Goal: Complete application form: Complete application form

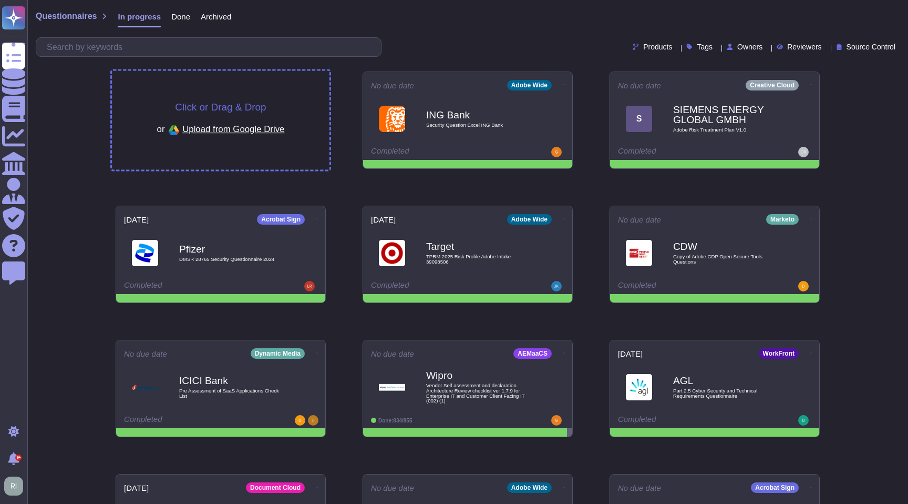
click at [169, 96] on div "Click or Drag & Drop or Upload from Google Drive" at bounding box center [221, 120] width 218 height 99
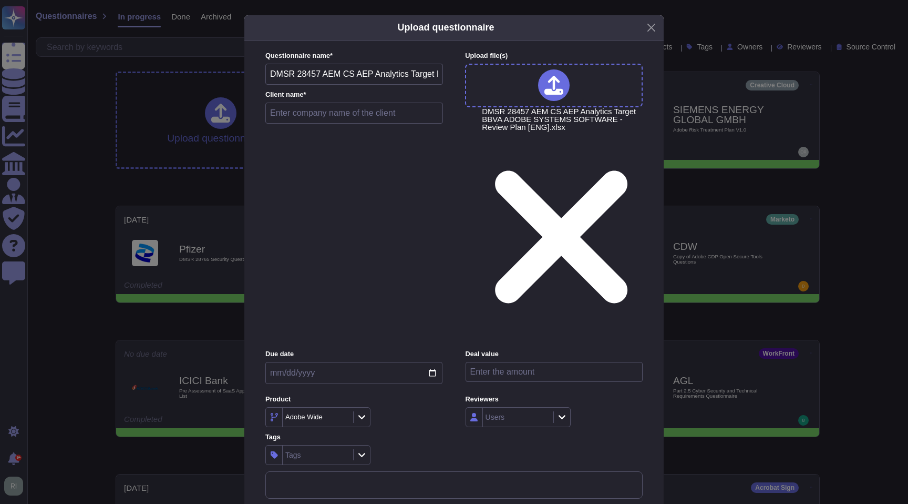
click at [359, 124] on input "text" at bounding box center [354, 113] width 178 height 21
type input "BBVA"
click at [379, 362] on input "date" at bounding box center [353, 373] width 177 height 22
click at [434, 362] on input "date" at bounding box center [353, 373] width 177 height 22
type input "[DATE]"
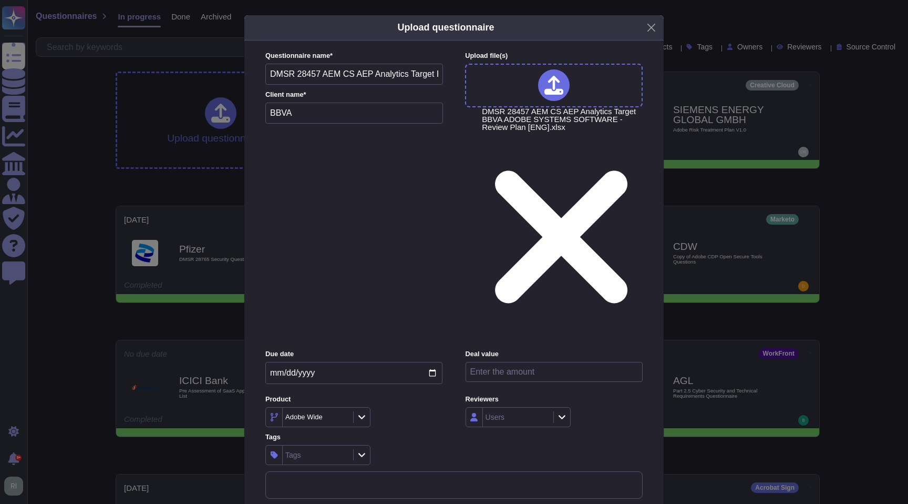
click at [500, 362] on input "number" at bounding box center [554, 372] width 177 height 20
click at [486, 362] on input "8000000" at bounding box center [554, 372] width 177 height 20
click at [499, 362] on input "8000000" at bounding box center [554, 372] width 177 height 20
type input "8000000"
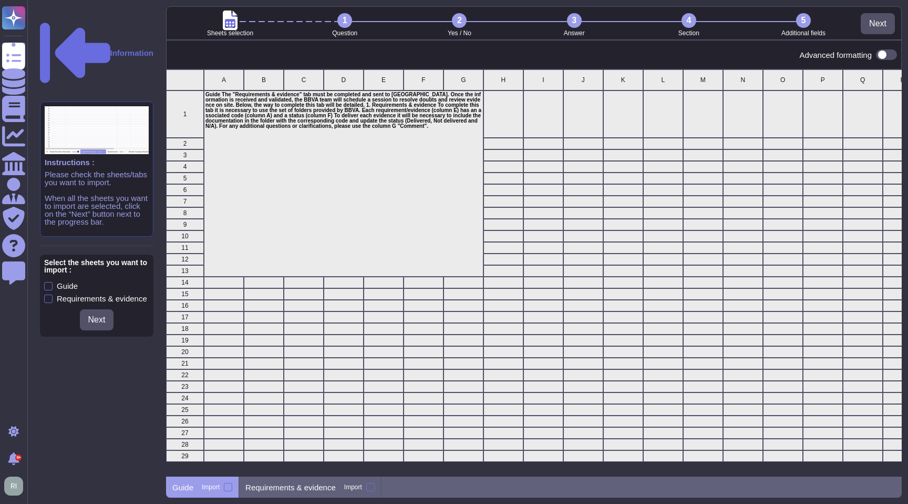
scroll to position [1, 1]
click at [275, 421] on p "Requirements & evidence" at bounding box center [291, 487] width 90 height 8
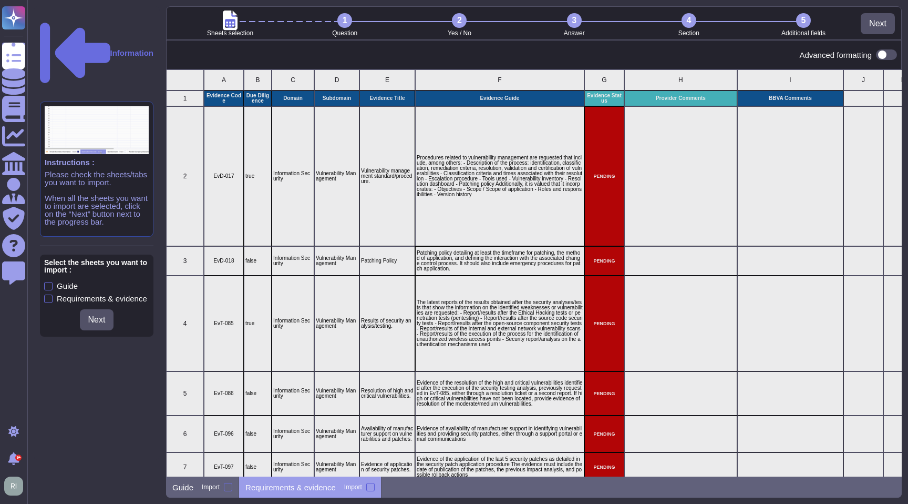
click at [372, 421] on div at bounding box center [370, 487] width 8 height 8
click at [0, 0] on input "Import" at bounding box center [0, 0] width 0 height 0
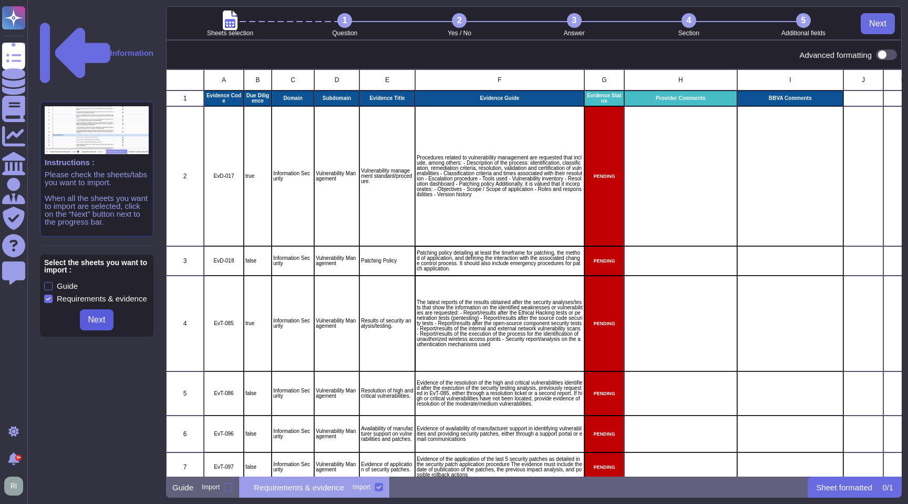
click at [102, 315] on span "Next" at bounding box center [96, 319] width 17 height 8
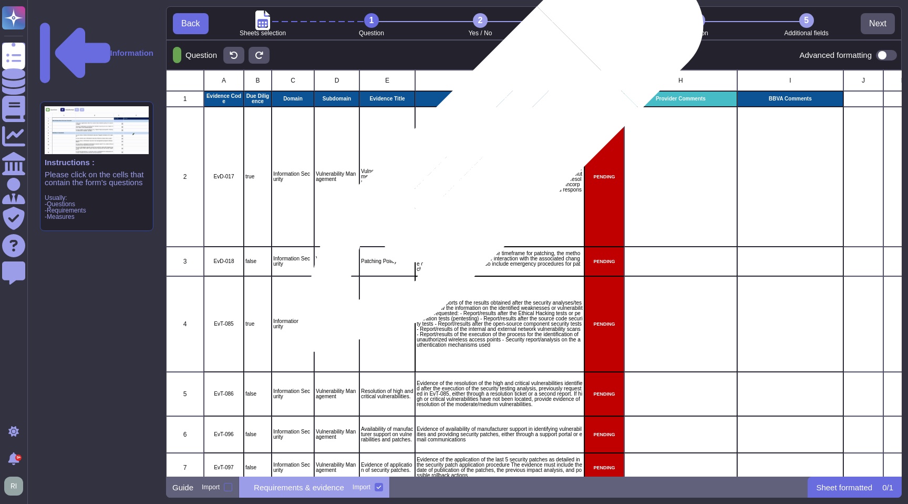
click at [496, 156] on p "Procedures related to vulnerability management are requested that include, amon…" at bounding box center [500, 177] width 166 height 42
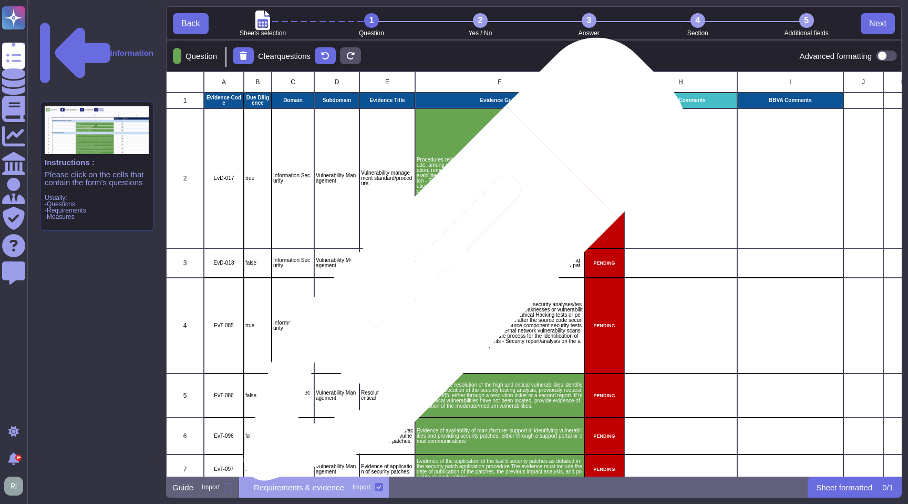
click at [461, 264] on p "Patching policy detailing at least the timeframe for patching, the method of ap…" at bounding box center [500, 262] width 166 height 21
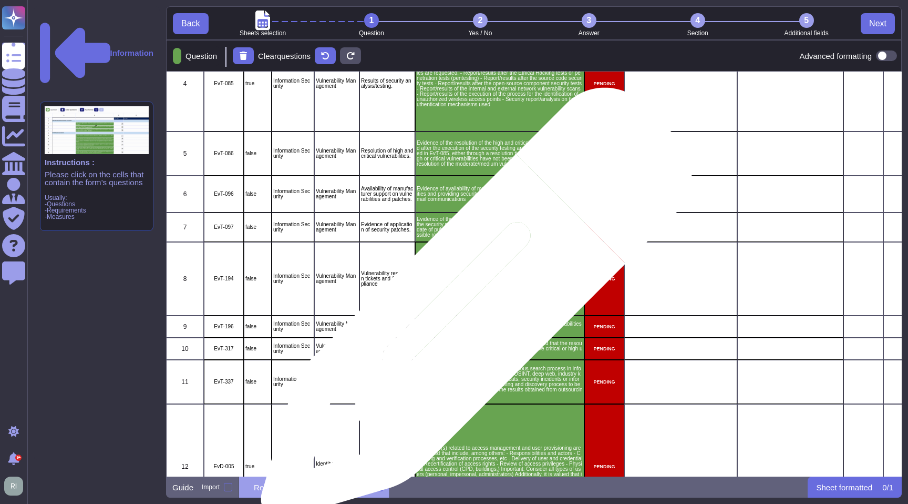
scroll to position [0, 0]
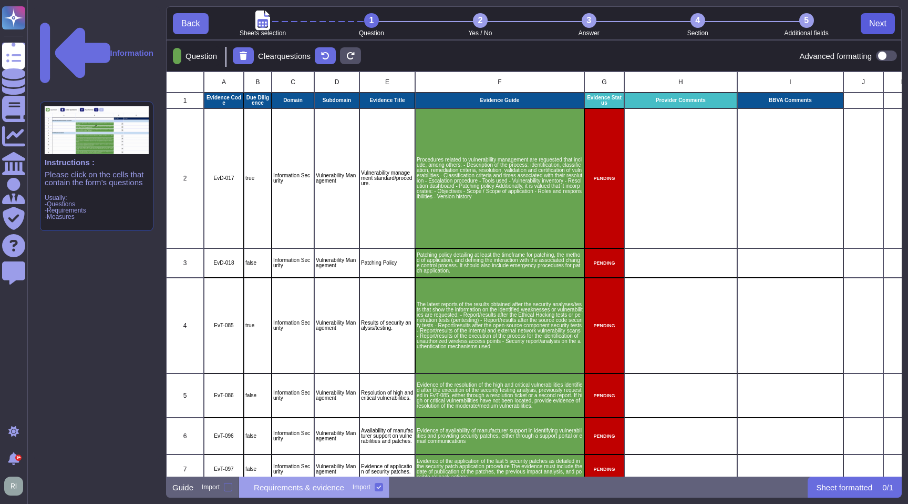
click at [500, 26] on span "Next" at bounding box center [878, 23] width 17 height 8
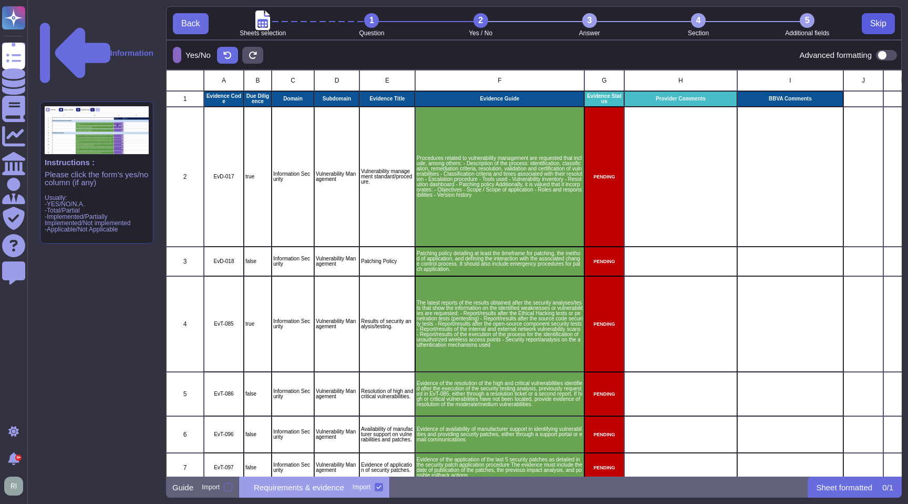
scroll to position [406, 736]
click at [500, 26] on span "Skip" at bounding box center [879, 23] width 16 height 8
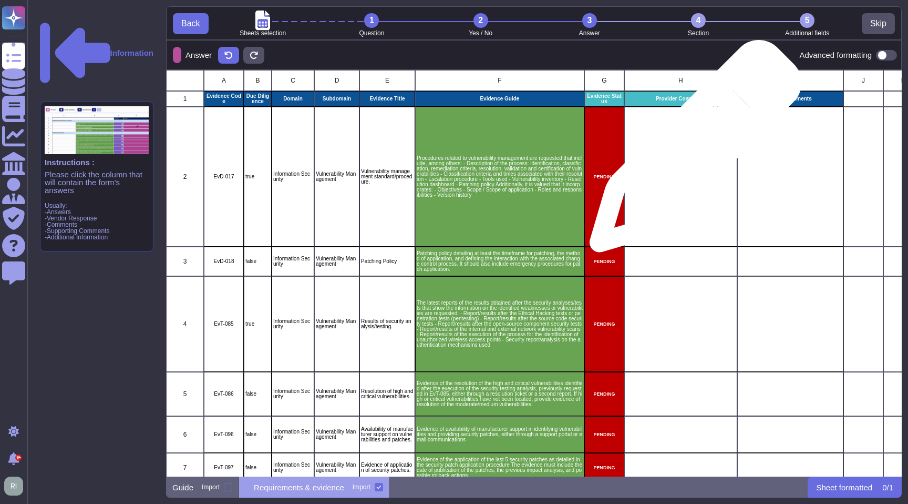
click at [500, 151] on div "grid" at bounding box center [681, 177] width 113 height 140
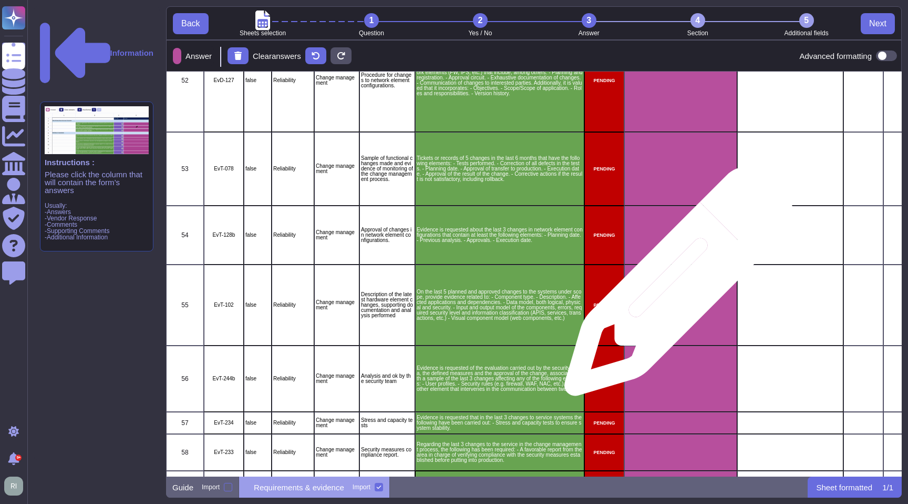
scroll to position [3375, 0]
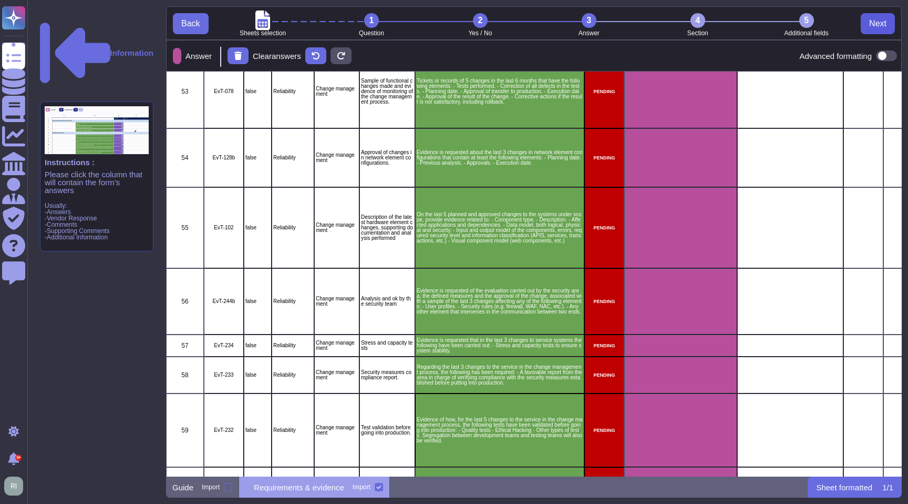
click at [500, 24] on span "Next" at bounding box center [878, 23] width 17 height 8
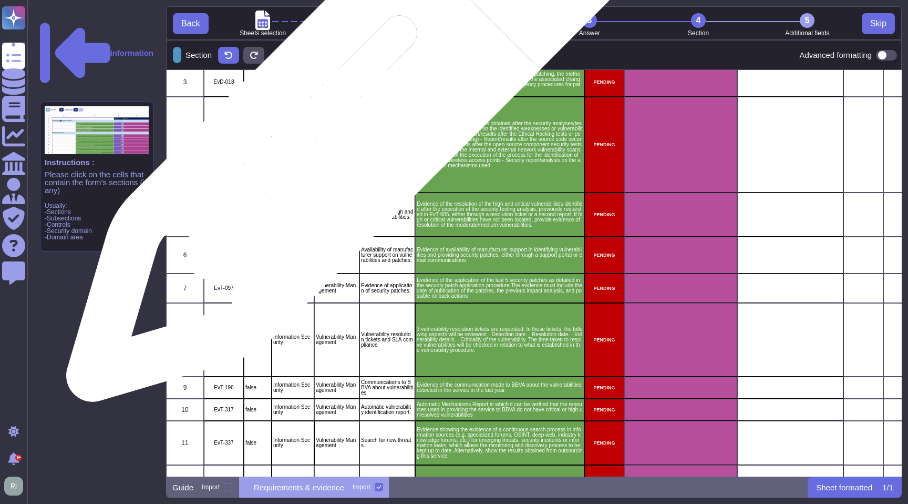
scroll to position [0, 0]
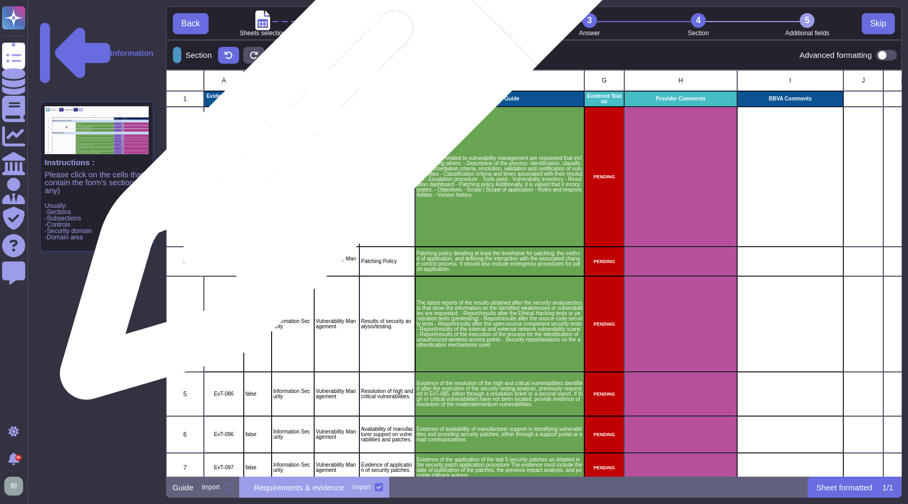
click at [336, 126] on div "Vulnerability Management" at bounding box center [336, 177] width 45 height 140
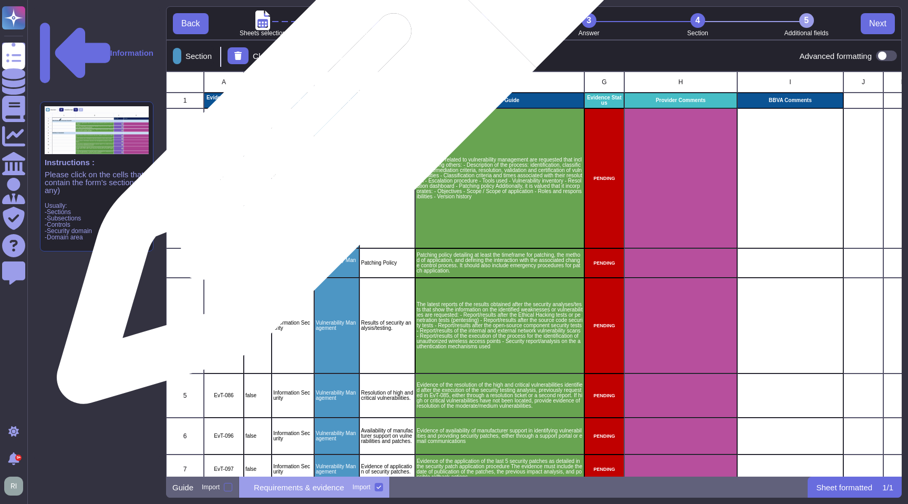
scroll to position [405, 736]
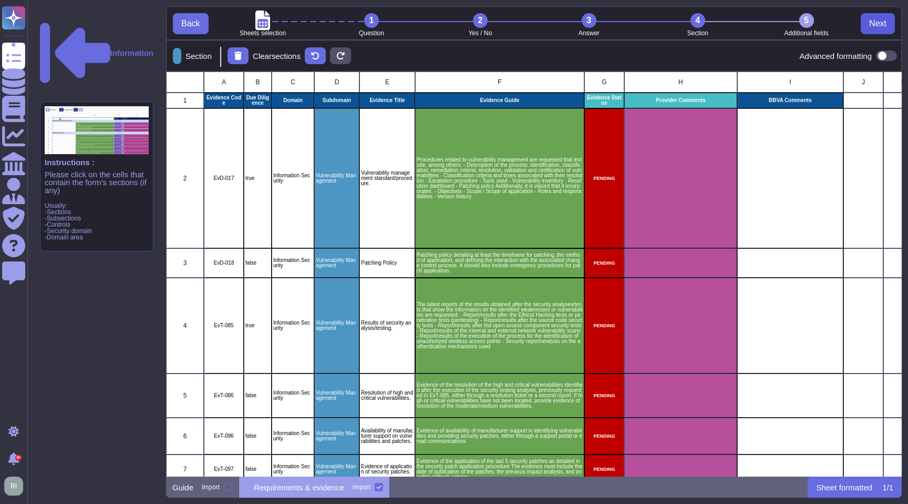
click at [500, 25] on span "Next" at bounding box center [878, 23] width 17 height 8
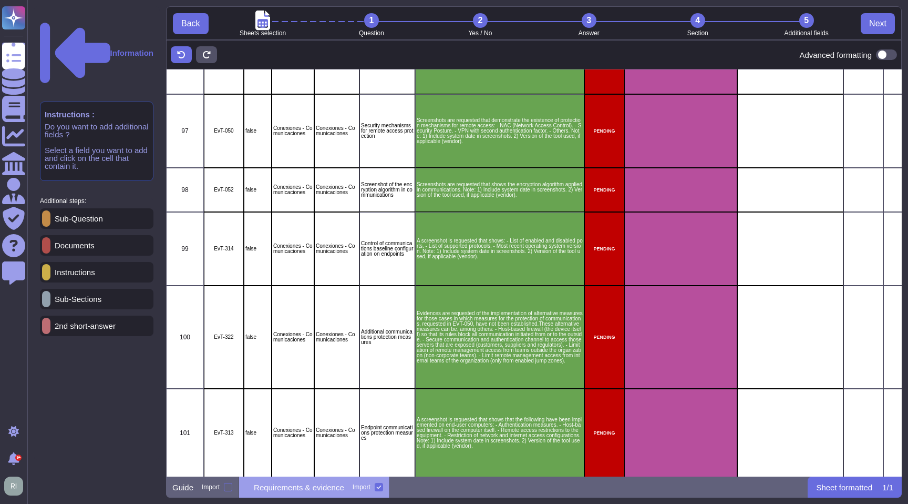
scroll to position [7014, 0]
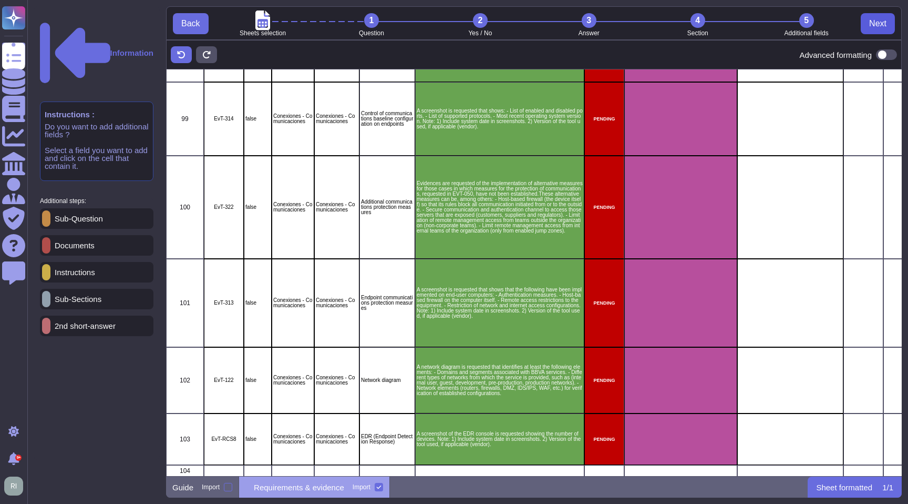
click at [500, 23] on span "Next" at bounding box center [878, 23] width 17 height 8
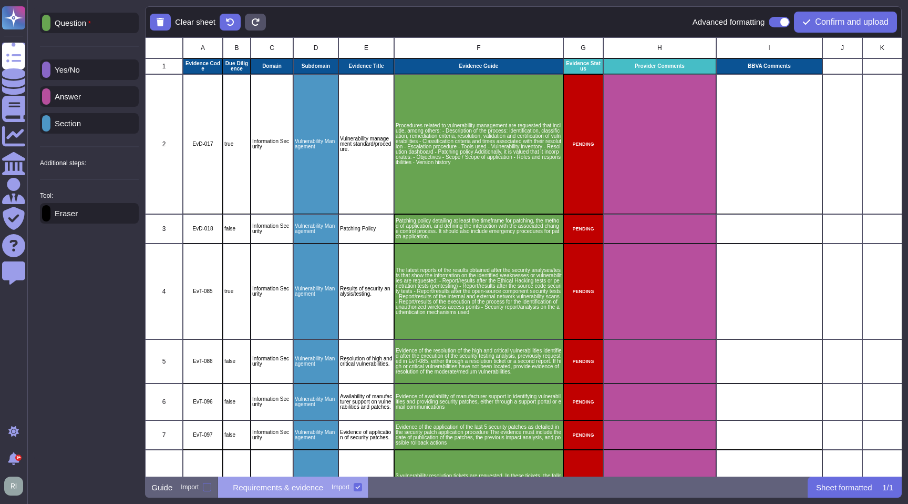
scroll to position [439, 757]
click at [500, 24] on span "Confirm and upload" at bounding box center [852, 22] width 74 height 8
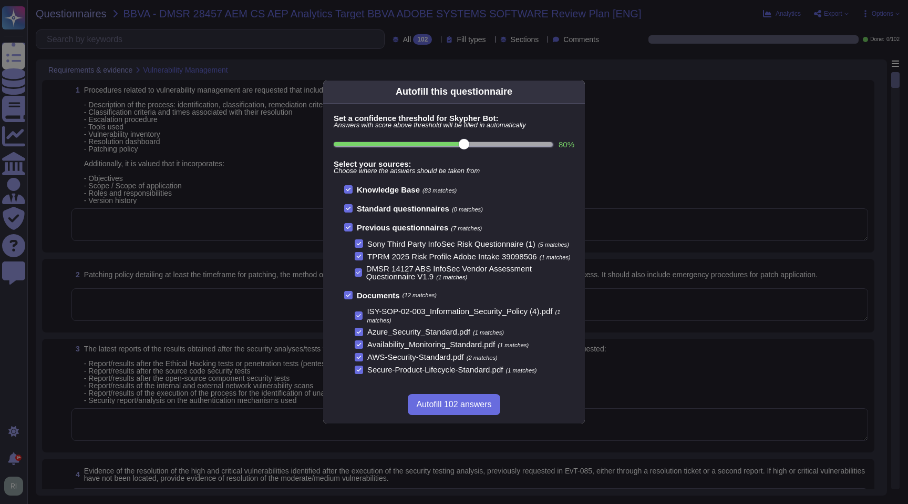
scroll to position [1, 0]
click at [474, 408] on span "Autofill 102 answers" at bounding box center [453, 404] width 75 height 8
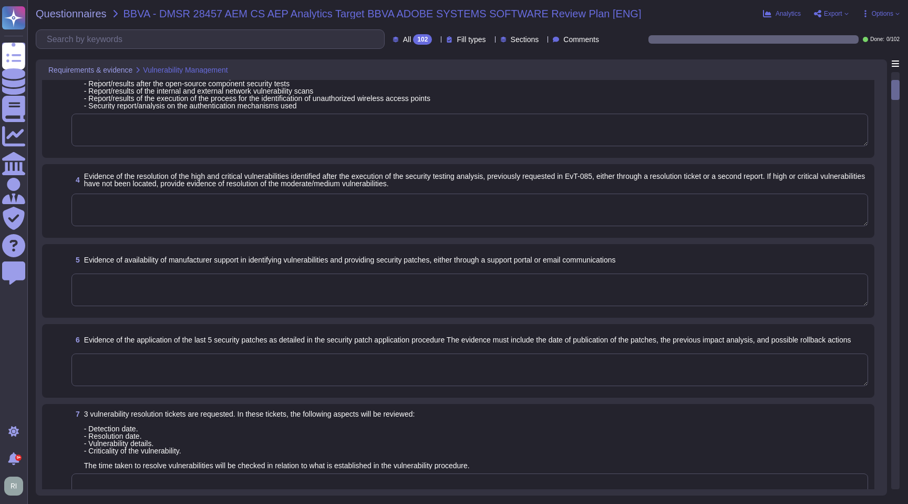
scroll to position [0, 0]
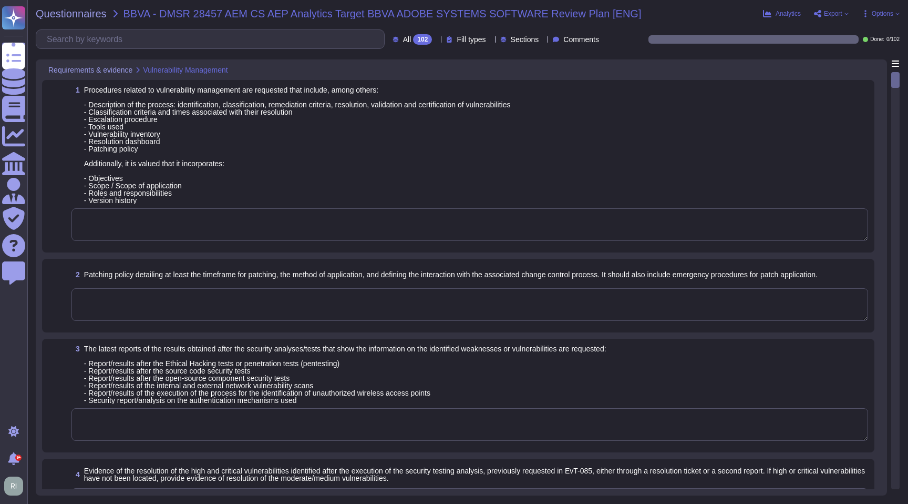
type textarea "Please refer to the Adobe Trust Center and the Security Testing Reports for the…"
type textarea "Adobe does not share any vulnerability scan results with tenants/customers as t…"
type textarea "Adobe has a formal patch management process implemented, which is governed by t…"
type textarea "The Adobe Vulnerability Management program provides operational groups with the…"
type textarea "Adobe has a formal patch management process implemented, which is governed by t…"
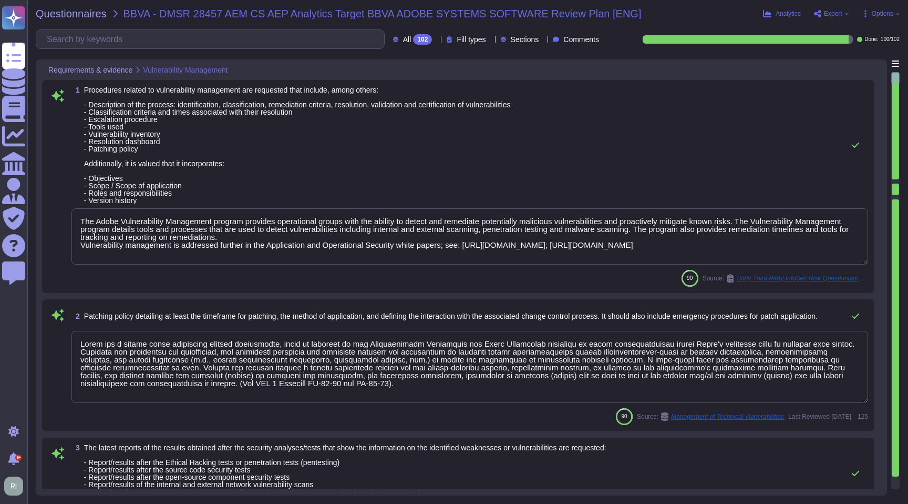
scroll to position [1, 0]
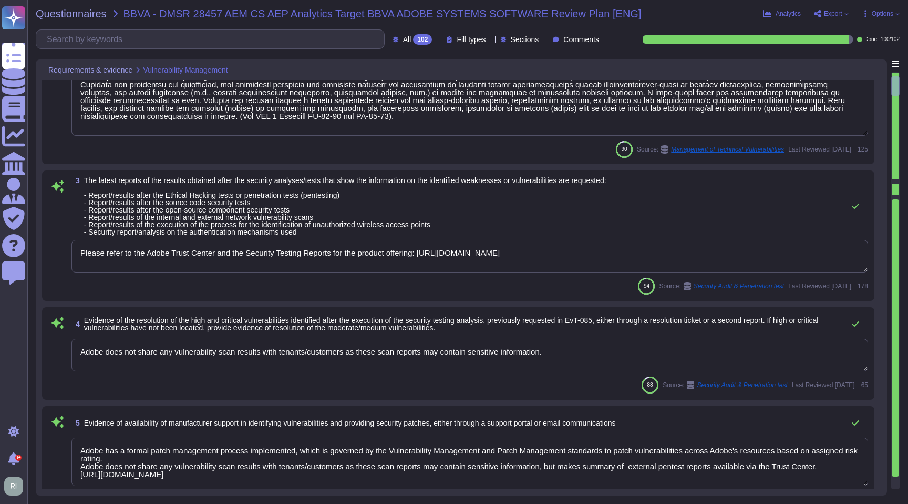
type textarea "Adobe has a formal patch management process implemented, which is governed by t…"
type textarea "For vulnerability tracking, Adobe assigns a risk rating to identified vulnerabi…"
type textarea "No. Vulnerabilities are classified as Confidential and therefore cannot be shar…"
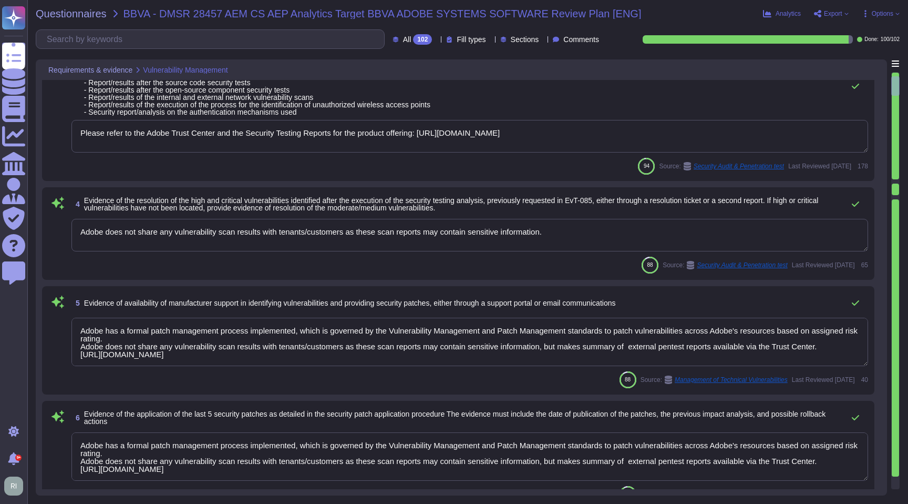
scroll to position [522, 0]
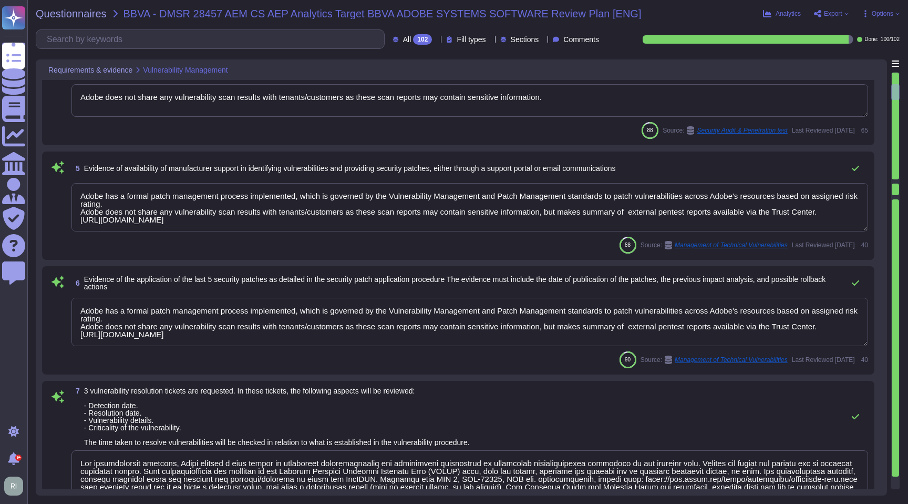
type textarea "Adobe conducts vulnerability scanning on a scheduled basis. A tool is used to q…"
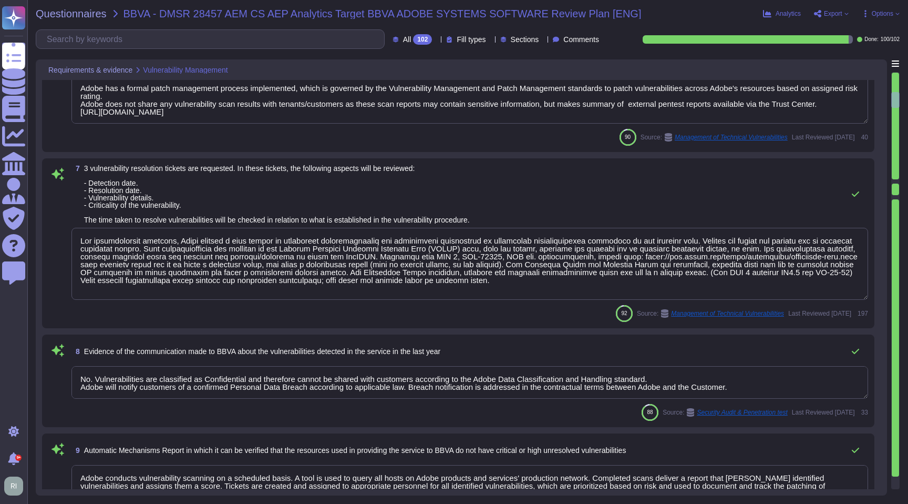
type textarea "New vulnerabilities and threats evolve each day and Adobe strives to respond an…"
type textarea "Access to the production environment is restricted to authorized personnel only…"
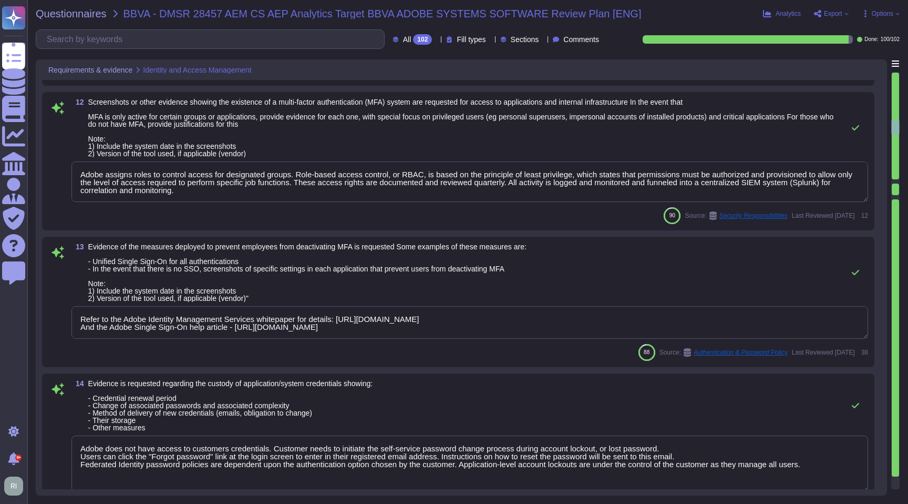
type textarea "Adobe assigns roles to control access for designated groups. Role-based access …"
type textarea "Refer to the Adobe Identity Management Services whitepaper for details: [URL][D…"
type textarea "Adobe does not have access to customers credentials. Customer needs to initiate…"
type textarea "All changes to user access rights are logged. ​​ The request for access and acc…"
type textarea "The employee ceases working for Adobe."
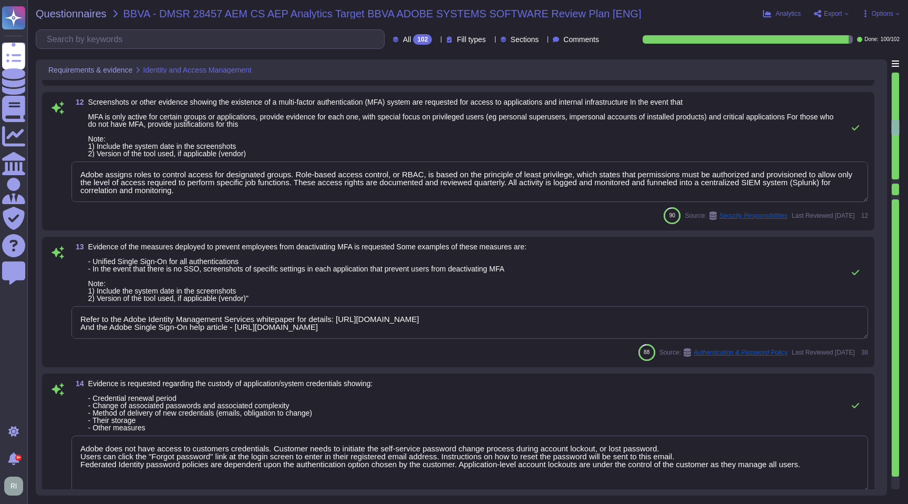
type textarea "Reviews and revalidation of user access for least privilege and separation of d…"
type textarea "No, role management is not available via SCIM. Authorization, including user ro…"
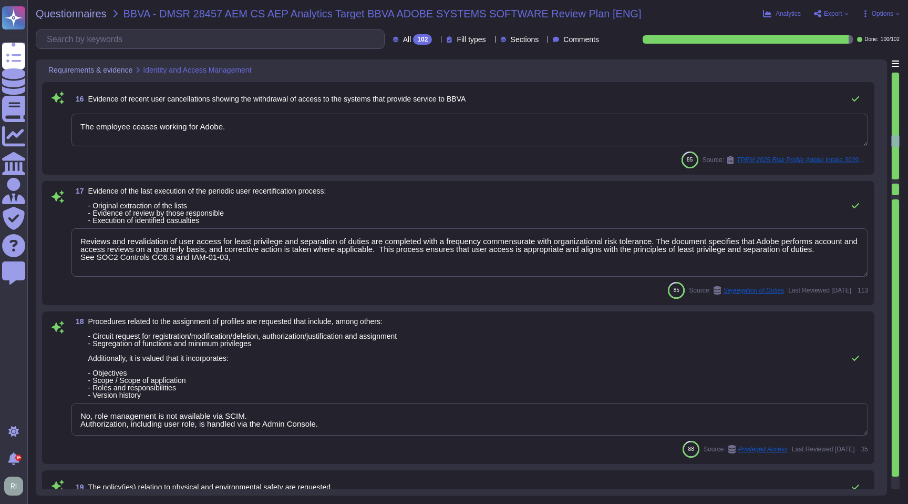
type textarea "Lorem ips dolorsitame consecte adi elitseddoe temp incidi utl Etdolor’m aliquae…"
type textarea "Account permissions must be based on the principle of least privilege. Logical …"
type textarea "This is part of our vendor on-boarding and is a combination of Procurement proc…"
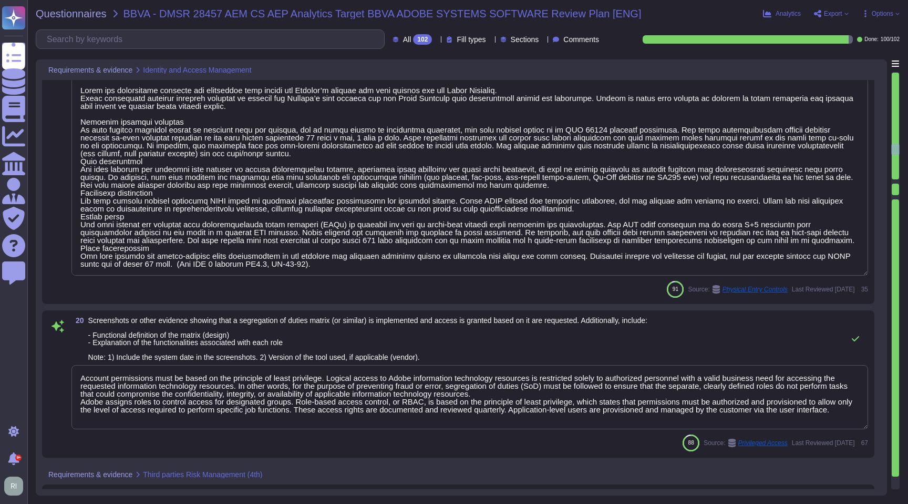
type textarea "All vendors are assessed against the Vendor Information Security Standard."
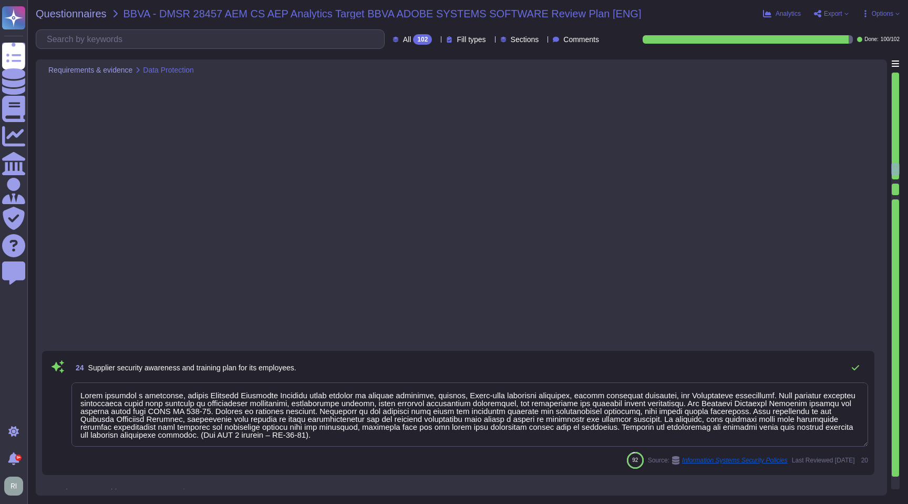
type textarea "Adobe's Cryptography Standard addresses the cryptography used to protect the co…"
type textarea "Adobe services are expected to comply with the Key Management Standard. Adobe K…"
type textarea "All data must be labeled as one of the following four classifications: Public, …"
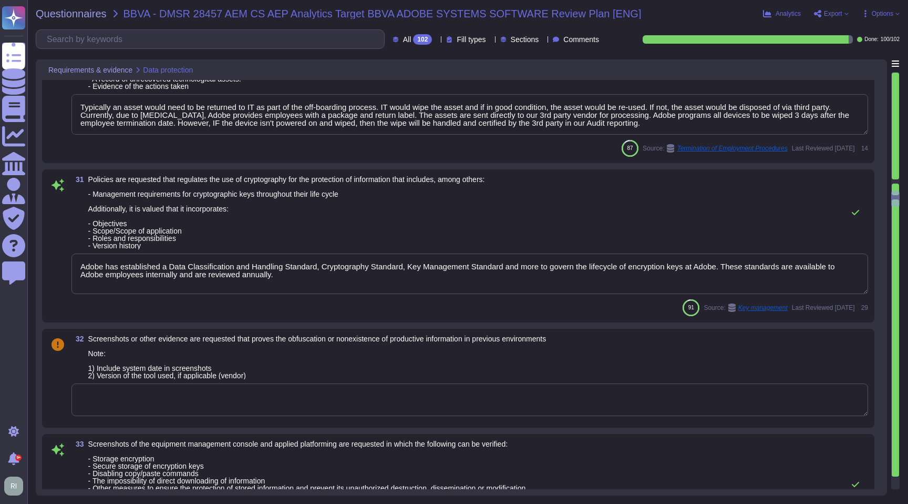
type textarea "The phrase "full disk encryption" doesn't apply to SaaS offerings but instead a…"
type textarea "Typically an asset would need to be returned to IT as part of the off-boarding …"
type textarea "Adobe has established a Data Classification and Handling Standard, Cryptography…"
type textarea "Refer to the Software section of the SOC2 report for applicable security contro…"
type textarea "The Technology Risk Management Standard defines the requirements regarding secu…"
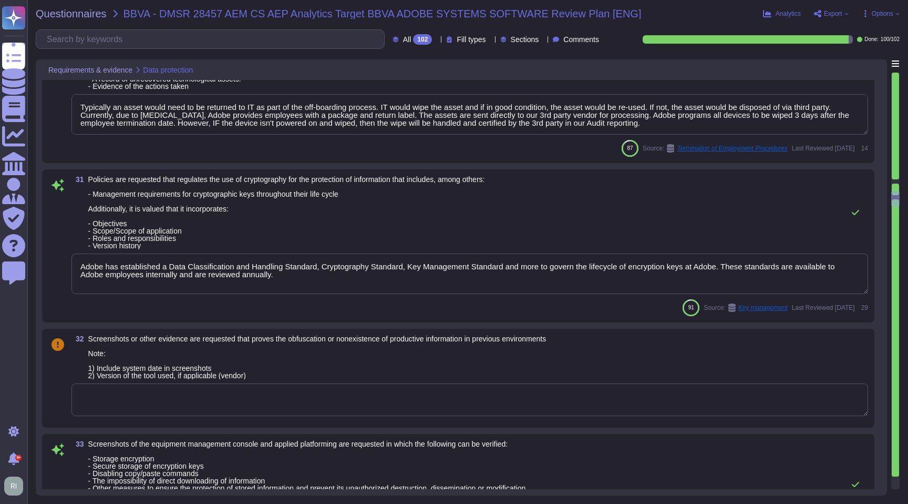
type textarea "Roles and responsibilities for the governance of Information Security within Ad…"
type textarea "Sub-processing agreements and/or contracts are not disclosed to clients. A list…"
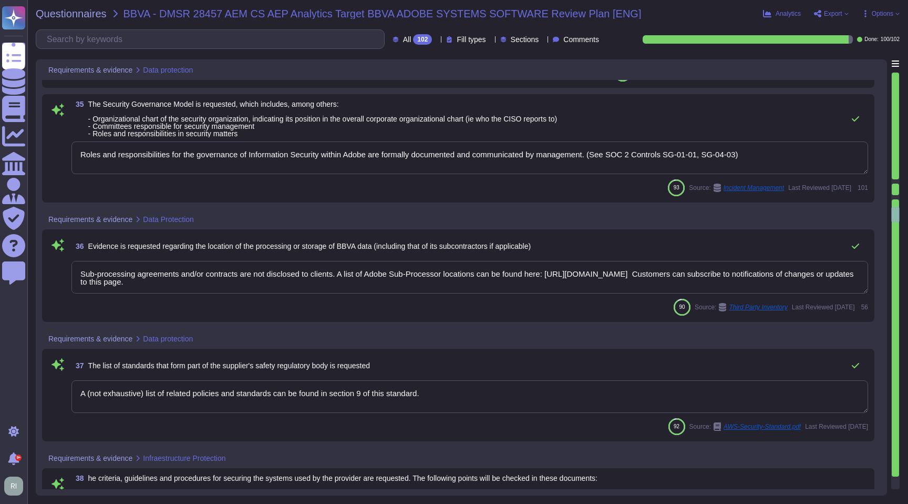
type textarea "A (not exhaustive) list of related policies and standards can be found in secti…"
type textarea "Systems are hardened according to CIS guidelines. Adobe has developed a base co…"
type textarea "Adobe uses CrowdStrike, a cloud-based, next-generation anti-virus solution capa…"
type textarea "Added passage to explicitly allow appliance-like and specialized images. Includ…"
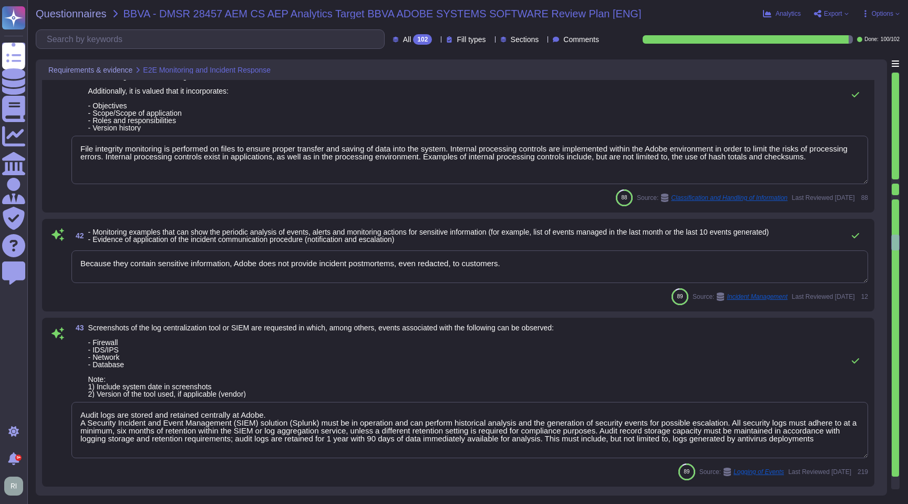
type textarea "File integrity monitoring is performed on files to ensure proper transfer and s…"
type textarea "Because they contain sensitive information, Adobe does not provide incident pos…"
type textarea "Audit logs are stored and retained centrally at Adobe. A Security Incident and …"
type textarea "Lorem ips dolors ametco adipisc elitsedd eiu tempo inc utlaboreetdolo, magnaali…"
type textarea "A systematic approach to managing change is followed where changes are reviewed…"
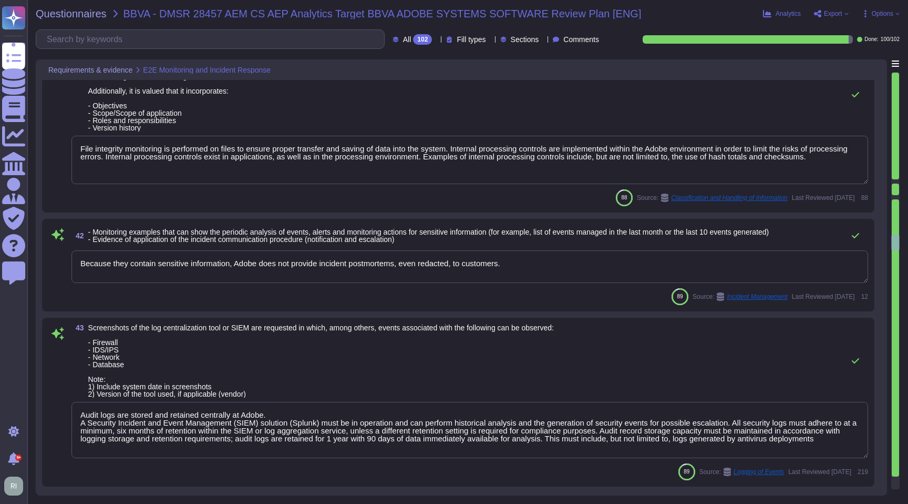
type textarea "A systematic approach to managing change is followed where changes are reviewed…"
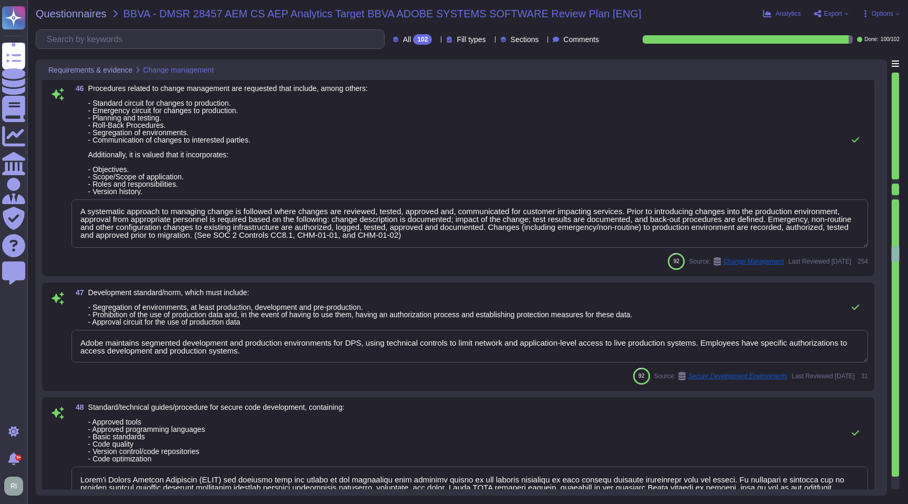
type textarea "Adobe maintains segmented development and production environments for DPS, usin…"
type textarea "Lorem'i Dolors Ametcon Adipiscin (ELIT) sed doeiusmo temp inc utlabo et dol mag…"
type textarea "Security testing is required to be performed for significant changes to ensure …"
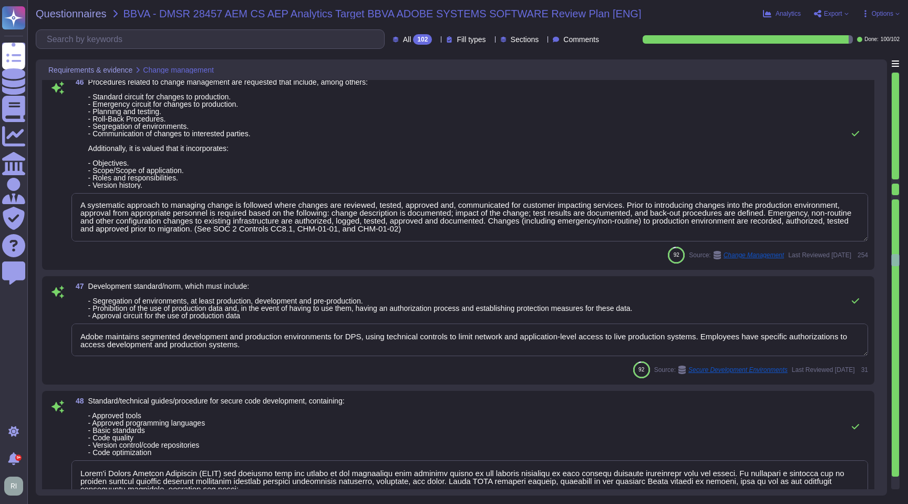
type textarea "No changes made."
type textarea "A systematic approach to managing change is followed where changes are reviewed…"
type textarea "Significant Changes including modification/addition of code, modification/addit…"
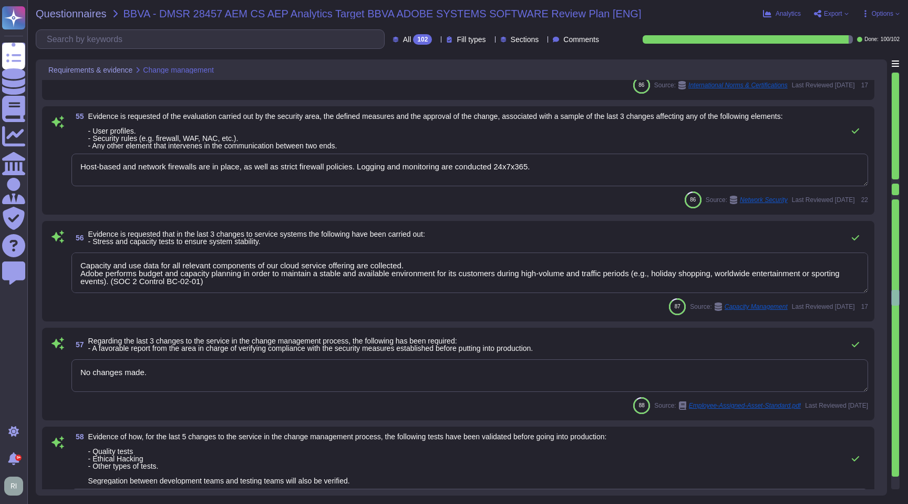
type textarea "Per Adobe's Software Management Standard, software tools are reviewed and appro…"
type textarea "Host-based and network firewalls are in place, as well as strict firewall polic…"
type textarea "Capacity and use data for all relevant components of our cloud service offering…"
type textarea "No changes made."
type textarea "All production changes are expected to comply with Adobe's Change management st…"
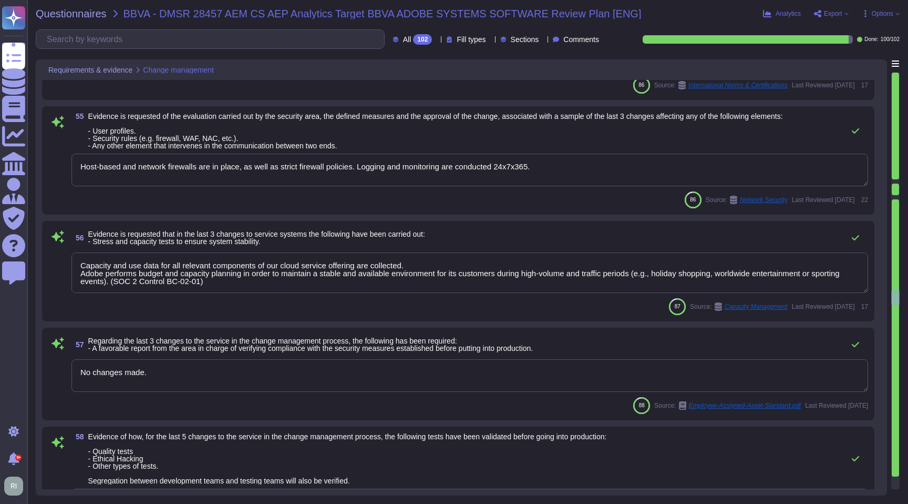
type textarea "Adobe has a documented Information Systems Asset Management Policy which outlin…"
type textarea "Service Now is used to manage an inventory of assets. It maintains a list of al…"
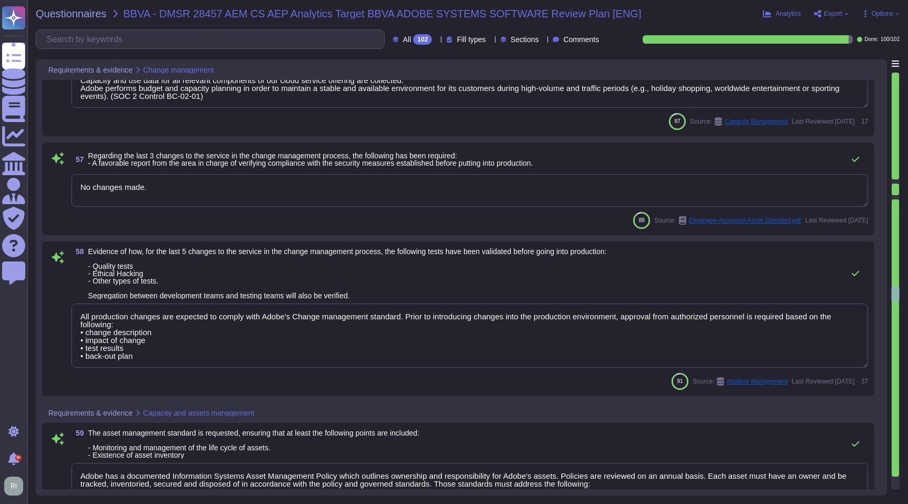
type textarea "Approval Date Changes Approved By Removed 3.8.7 from previous version and moved…"
type textarea "Per Adobe's Software Management Standard, software tools are reviewed and appro…"
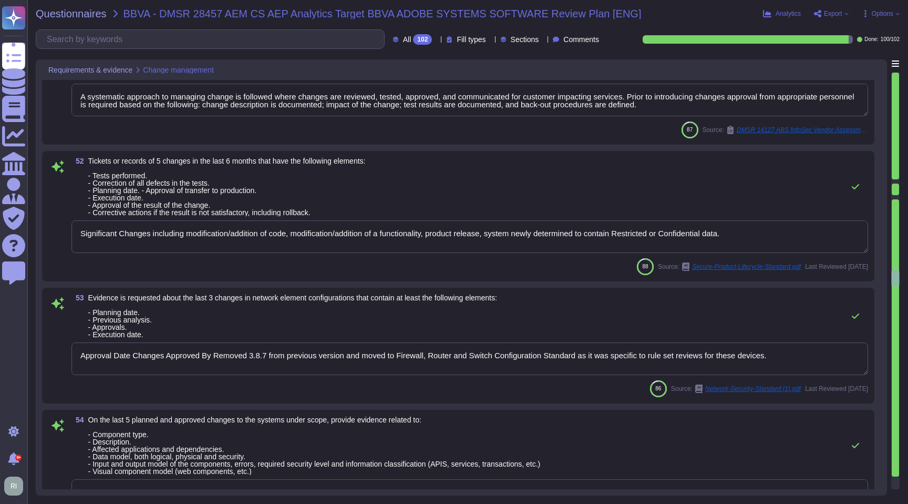
type textarea "Security testing is required to be performed for significant changes to ensure …"
type textarea "No changes made."
type textarea "A systematic approach to managing change is followed where changes are reviewed…"
type textarea "Significant Changes including modification/addition of code, modification/addit…"
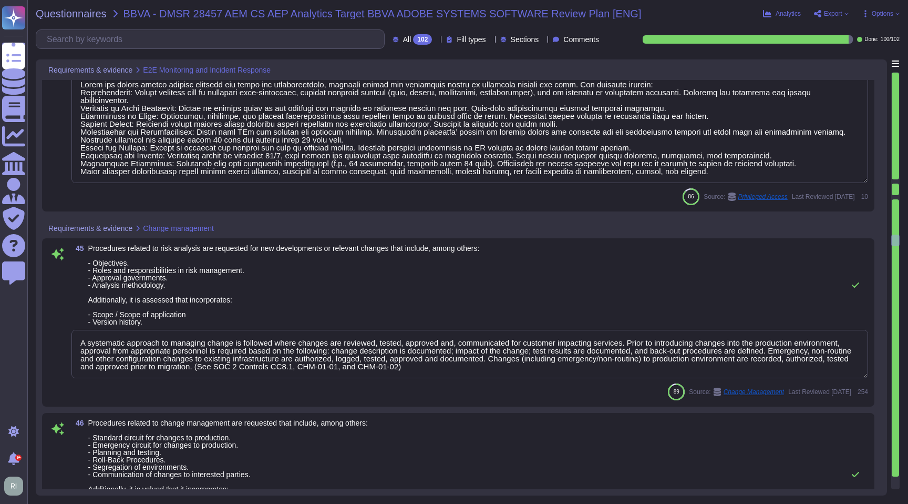
type textarea "File integrity monitoring is performed on files to ensure proper transfer and s…"
type textarea "Because they contain sensitive information, Adobe does not provide incident pos…"
type textarea "Audit logs are stored and retained centrally at Adobe. A Security Incident and …"
type textarea "Lorem ips dolors ametco adipisc elitsedd eiu tempo inc utlaboreetdolo, magnaali…"
type textarea "A systematic approach to managing change is followed where changes are reviewed…"
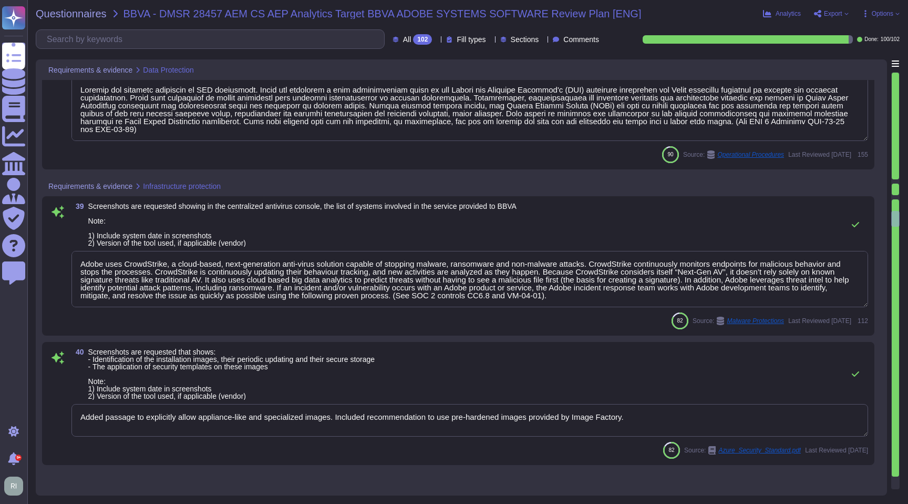
type textarea "Sub-processing agreements and/or contracts are not disclosed to clients. A list…"
type textarea "A (not exhaustive) list of related policies and standards can be found in secti…"
type textarea "Systems are hardened according to CIS guidelines. Adobe has developed a base co…"
type textarea "Adobe uses CrowdStrike, a cloud-based, next-generation anti-virus solution capa…"
type textarea "Added passage to explicitly allow appliance-like and specialized images. Includ…"
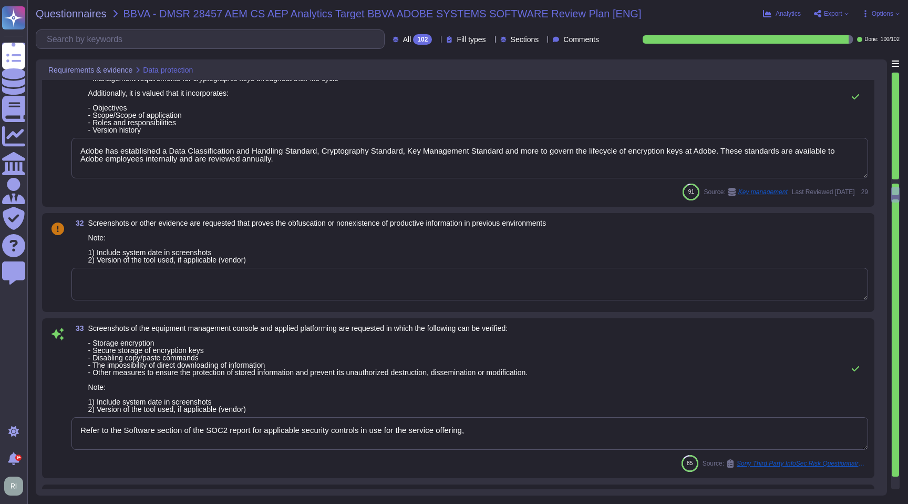
type textarea "The phrase "full disk encryption" doesn't apply to SaaS offerings but instead a…"
type textarea "Typically an asset would need to be returned to IT as part of the off-boarding …"
type textarea "Adobe has established a Data Classification and Handling Standard, Cryptography…"
type textarea "Refer to the Software section of the SOC2 report for applicable security contro…"
type textarea "The Technology Risk Management Standard defines the requirements regarding secu…"
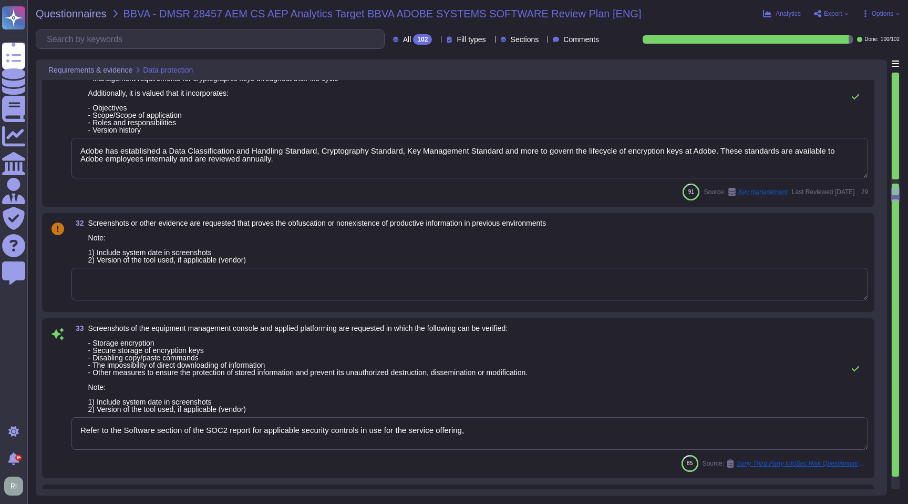
type textarea "Roles and responsibilities for the governance of Information Security within Ad…"
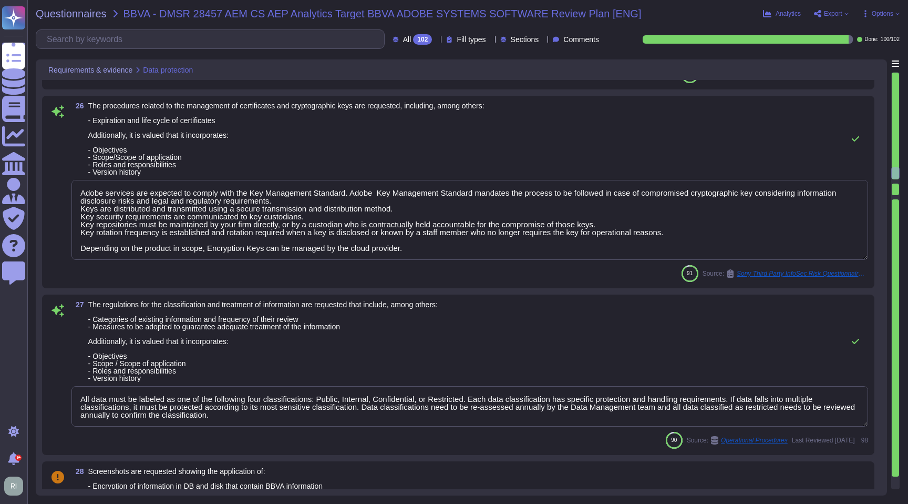
type textarea "Adobe's Cryptography Standard addresses the cryptography used to protect the co…"
type textarea "Adobe services are expected to comply with the Key Management Standard. Adobe K…"
type textarea "All data must be labeled as one of the following four classifications: Public, …"
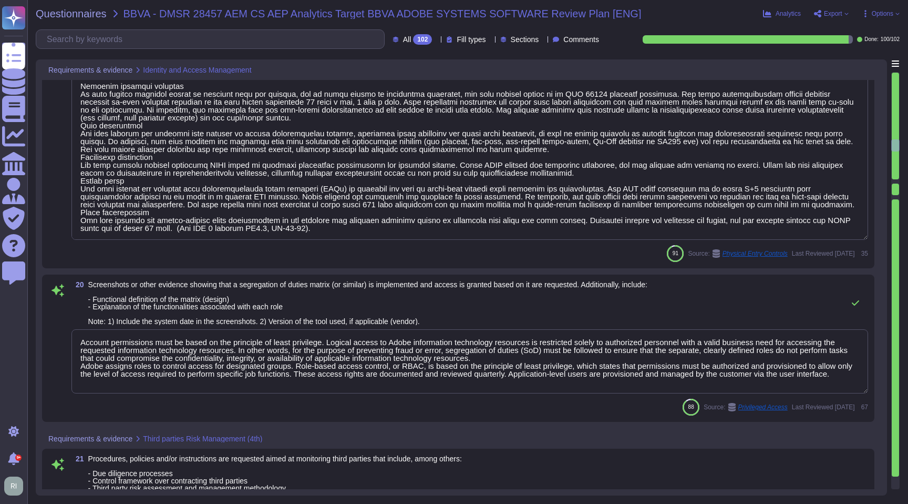
type textarea "Reviews and revalidation of user access for least privilege and separation of d…"
type textarea "No, role management is not available via SCIM. Authorization, including user ro…"
type textarea "Lorem ips dolorsitame consecte adi elitseddoe temp incidi utl Etdolor’m aliquae…"
type textarea "Account permissions must be based on the principle of least privilege. Logical …"
type textarea "This is part of our vendor on-boarding and is a combination of Procurement proc…"
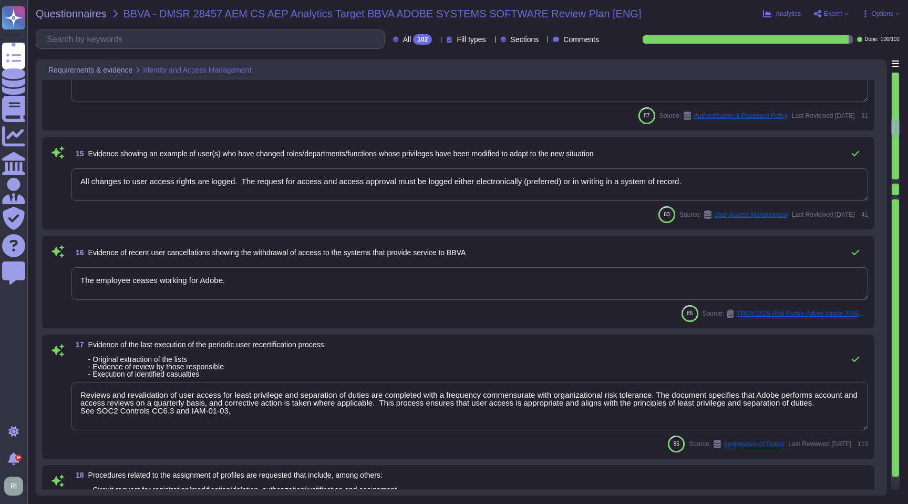
type textarea "Access to the production environment is restricted to authorized personnel only…"
type textarea "Adobe assigns roles to control access for designated groups. Role-based access …"
type textarea "Refer to the Adobe Identity Management Services whitepaper for details: [URL][D…"
type textarea "Adobe does not have access to customers credentials. Customer needs to initiate…"
type textarea "All changes to user access rights are logged. ​​ The request for access and acc…"
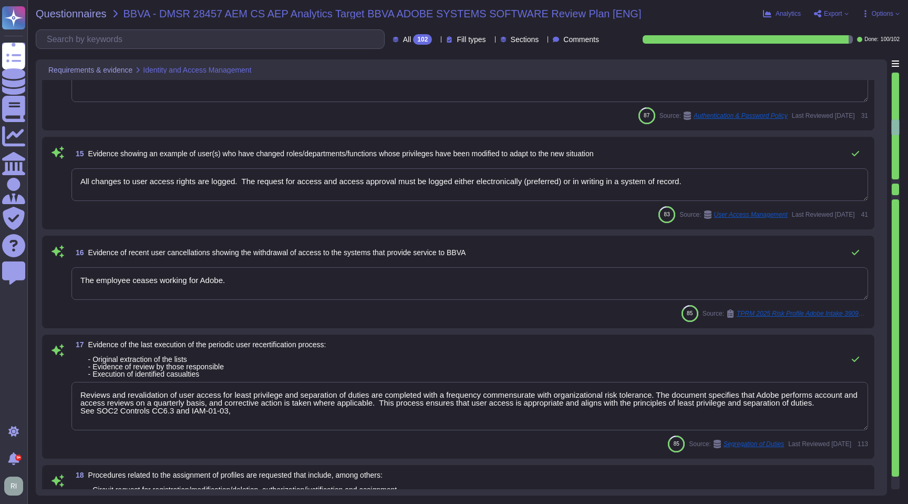
type textarea "The employee ceases working for Adobe."
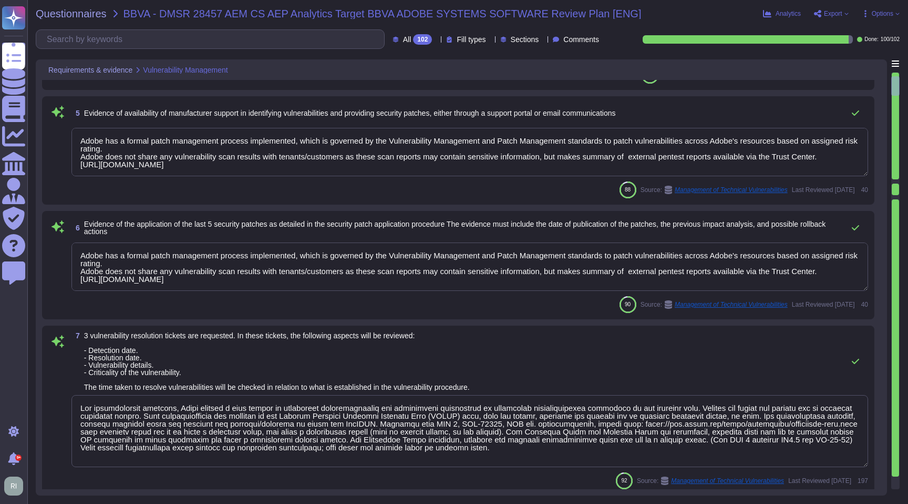
type textarea "The Adobe Vulnerability Management program provides operational groups with the…"
type textarea "Adobe has a formal patch management process implemented, which is governed by t…"
type textarea "Please refer to the Adobe Trust Center and the Security Testing Reports for the…"
type textarea "Adobe does not share any vulnerability scan results with tenants/customers as t…"
type textarea "Adobe has a formal patch management process implemented, which is governed by t…"
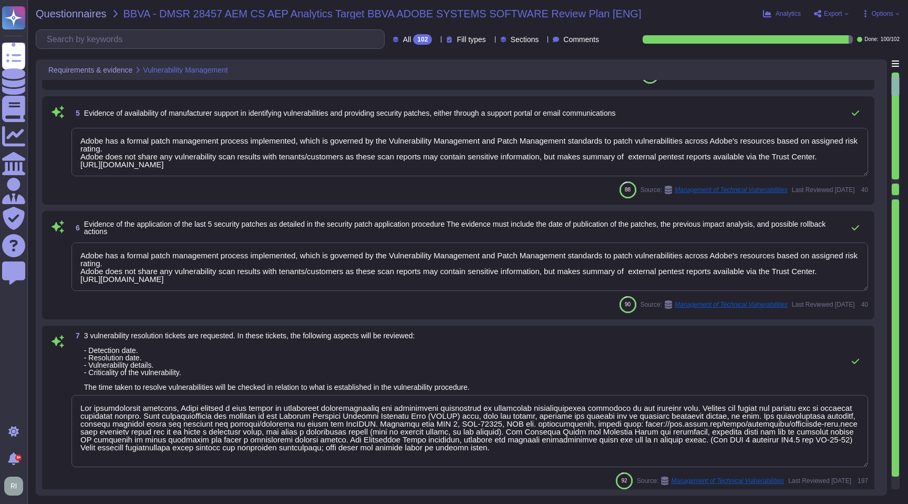
type textarea "Adobe has a formal patch management process implemented, which is governed by t…"
type textarea "For vulnerability tracking, Adobe assigns a risk rating to identified vulnerabi…"
type textarea "No. Vulnerabilities are classified as Confidential and therefore cannot be shar…"
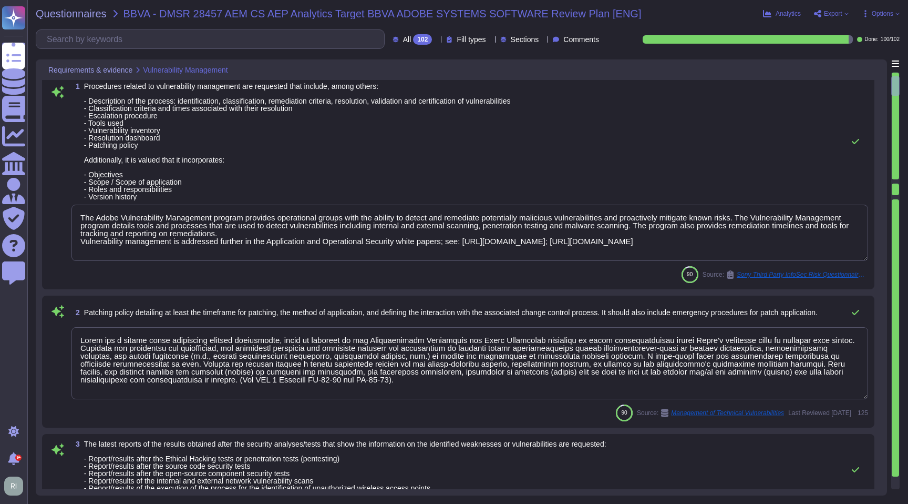
scroll to position [0, 0]
